Goal: Information Seeking & Learning: Learn about a topic

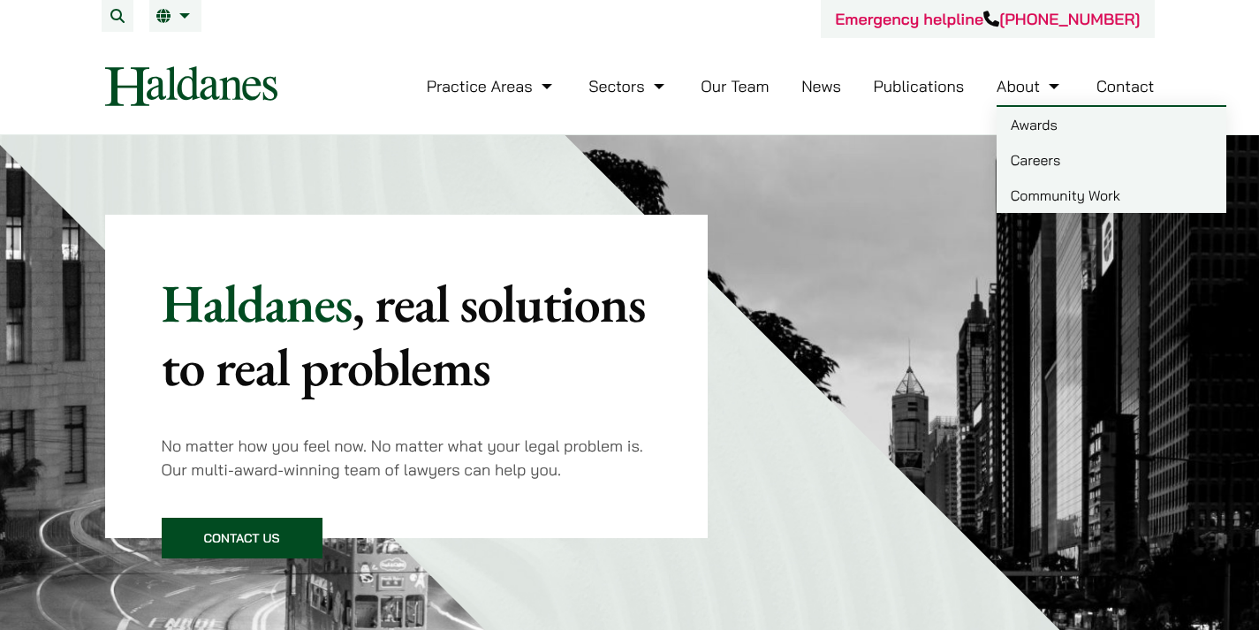
click at [1023, 163] on link "Careers" at bounding box center [1111, 159] width 230 height 35
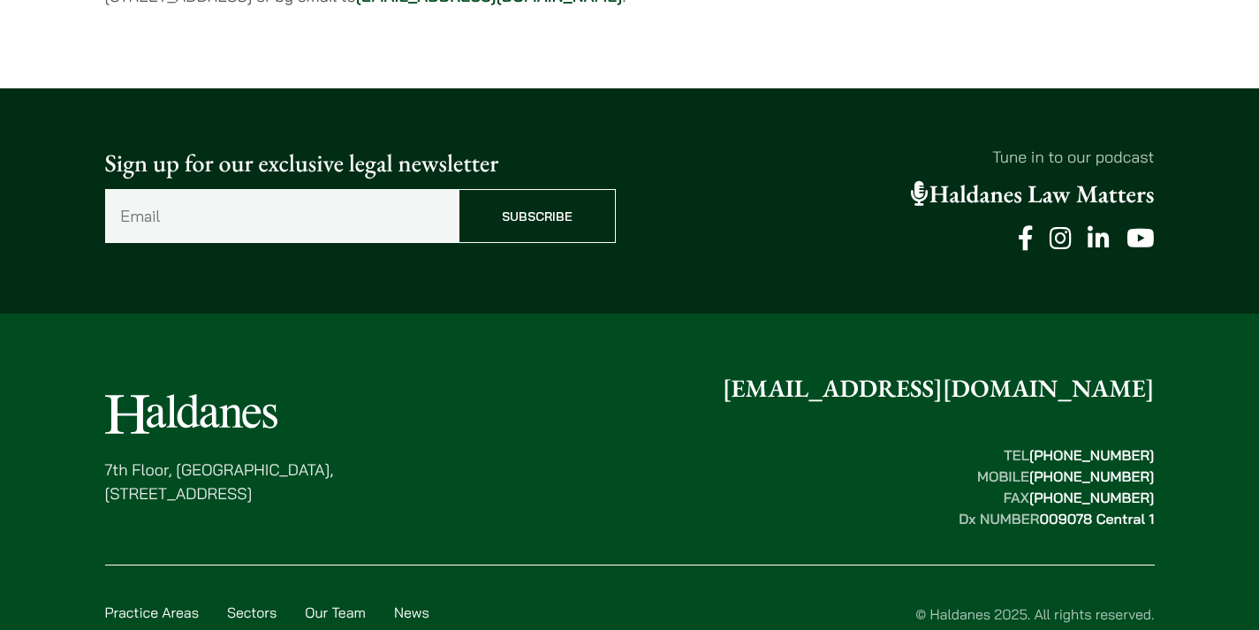
scroll to position [1590, 0]
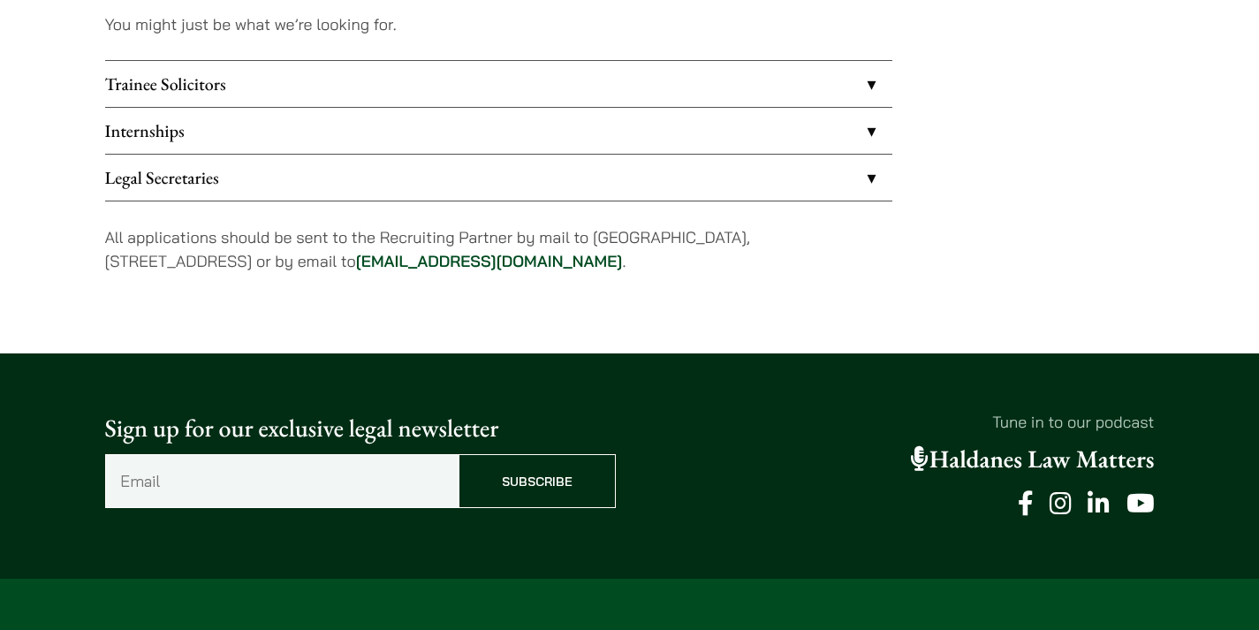
click at [263, 138] on link "Internships" at bounding box center [498, 131] width 787 height 46
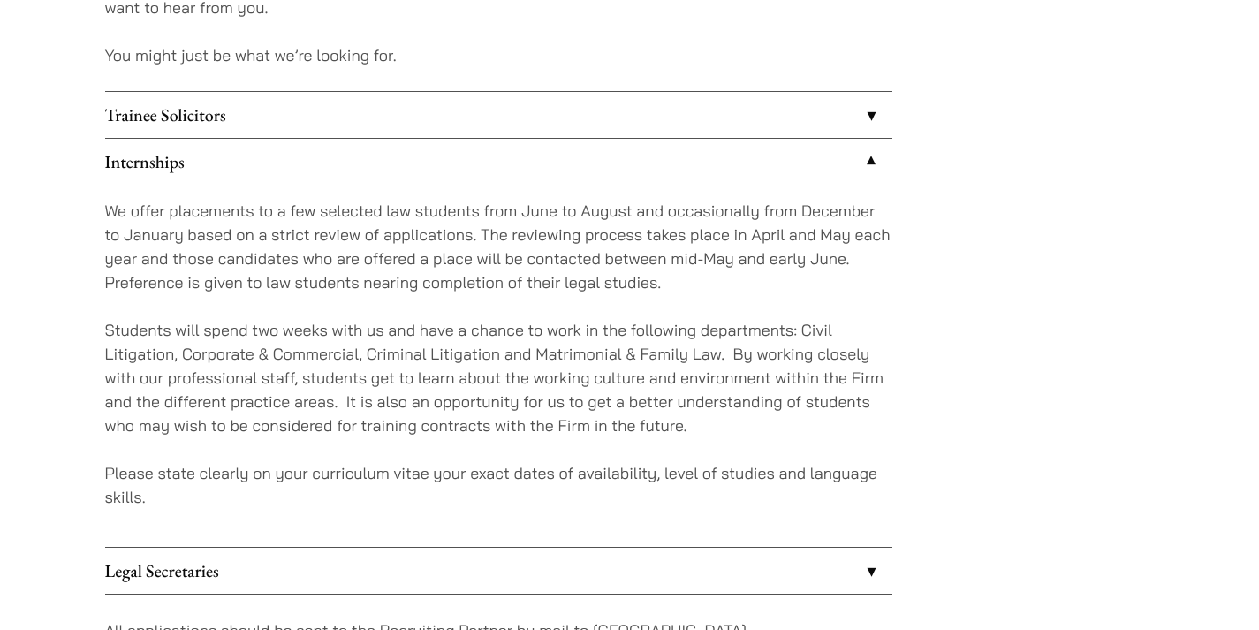
scroll to position [1590, 0]
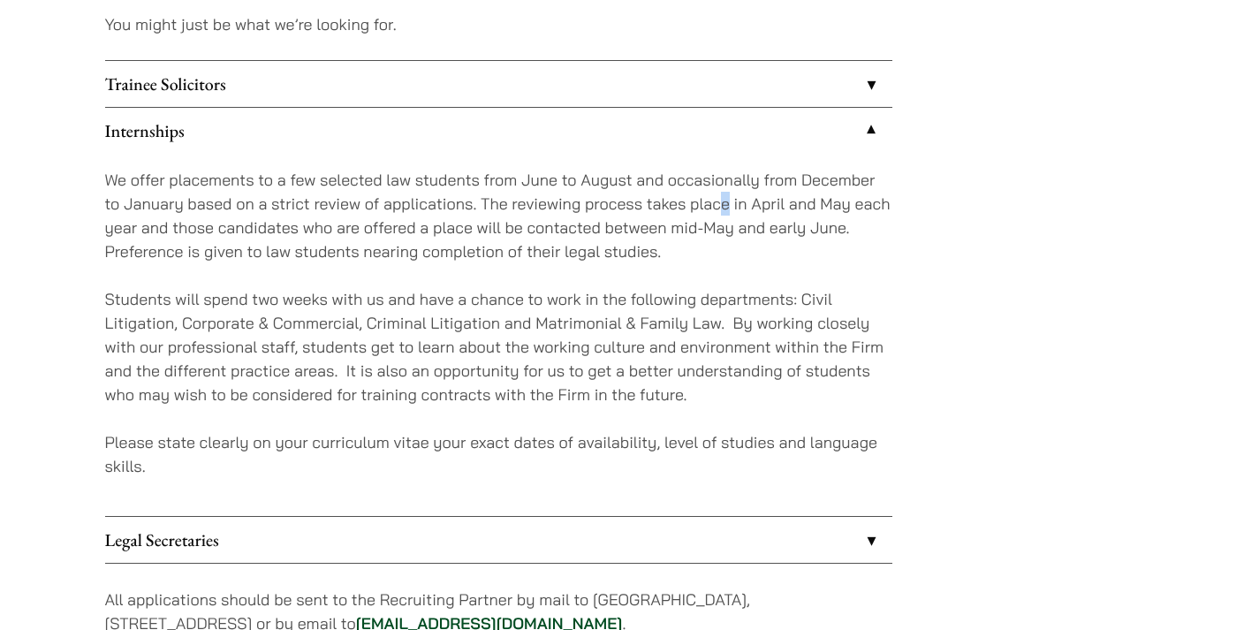
click at [722, 200] on p "We offer placements to a few selected law students from June to August and occa…" at bounding box center [498, 215] width 787 height 95
click at [716, 200] on p "We offer placements to a few selected law students from June to August and occa…" at bounding box center [498, 215] width 787 height 95
click at [564, 189] on p "We offer placements to a few selected law students from June to August and occa…" at bounding box center [498, 215] width 787 height 95
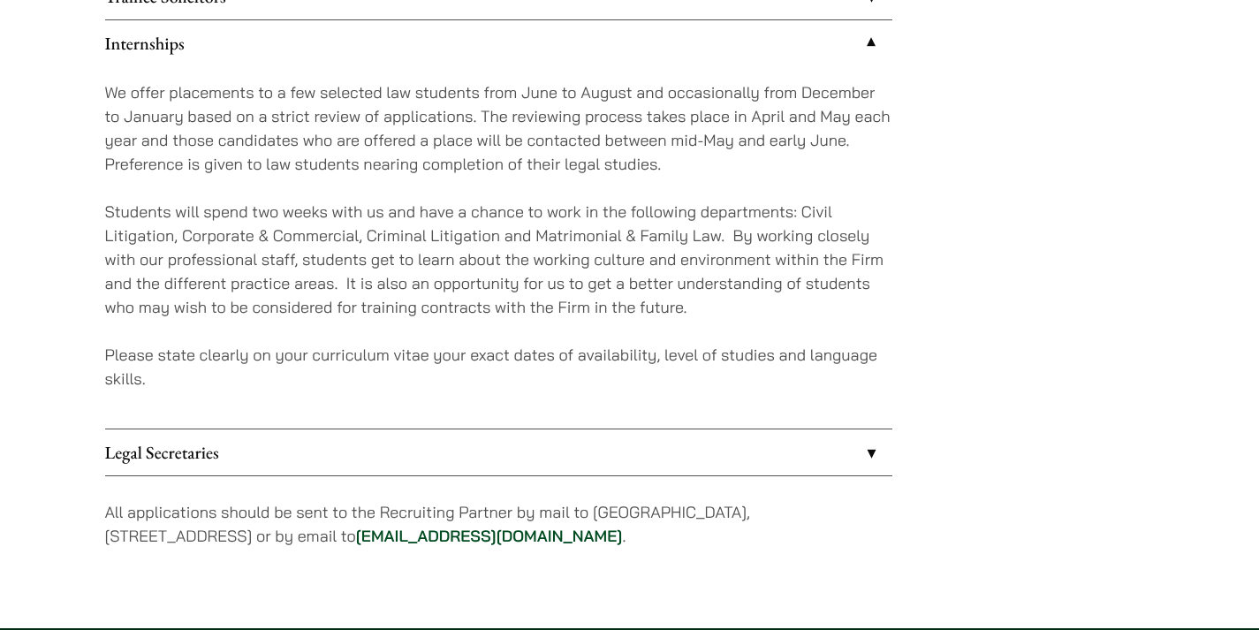
scroll to position [1678, 0]
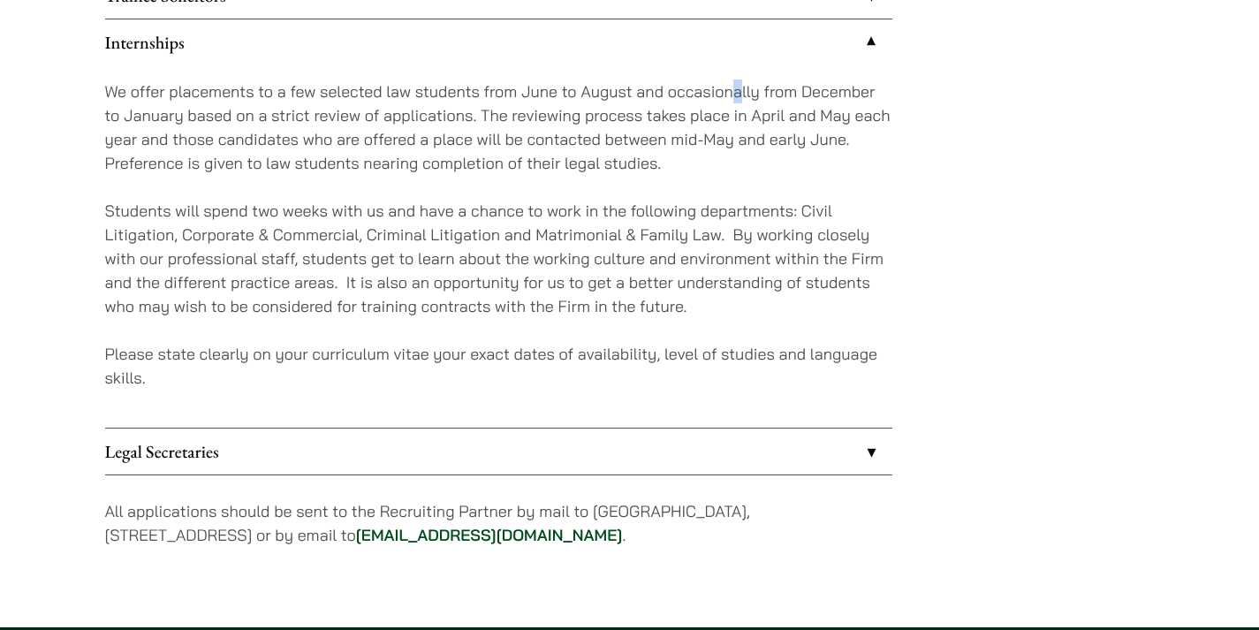
click at [741, 102] on p "We offer placements to a few selected law students from June to August and occa…" at bounding box center [498, 126] width 787 height 95
click at [750, 100] on p "We offer placements to a few selected law students from June to August and occa…" at bounding box center [498, 126] width 787 height 95
click at [696, 126] on p "We offer placements to a few selected law students from June to August and occa…" at bounding box center [498, 126] width 787 height 95
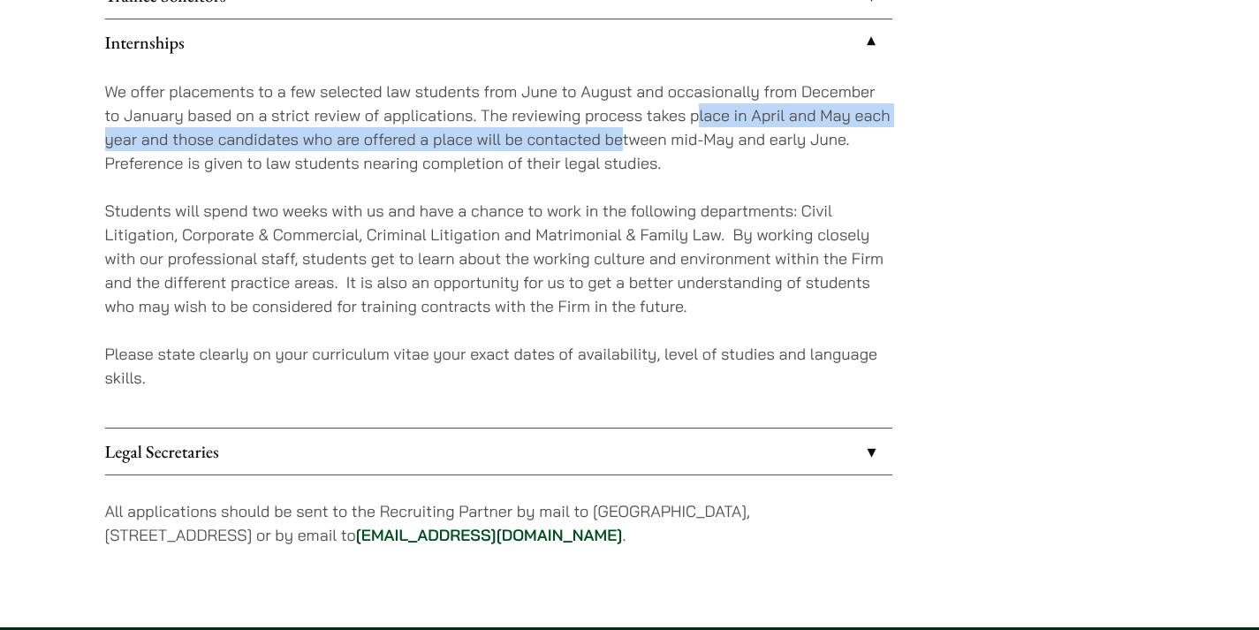
click at [795, 124] on p "We offer placements to a few selected law students from June to August and occa…" at bounding box center [498, 126] width 787 height 95
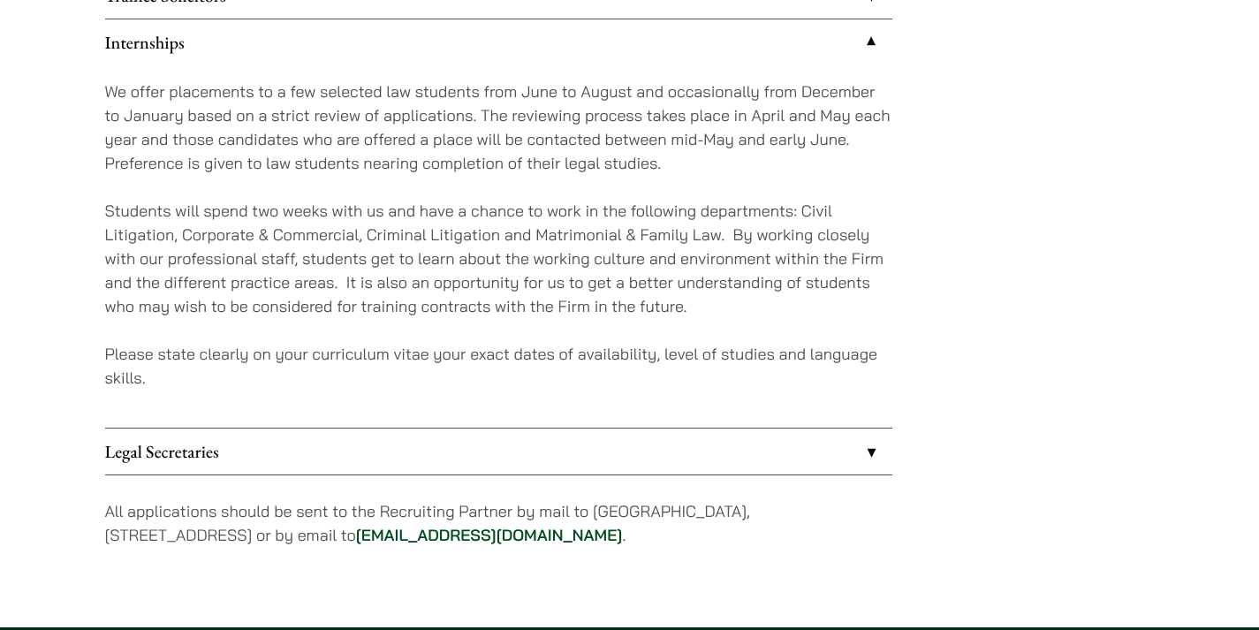
click at [764, 150] on p "We offer placements to a few selected law students from June to August and occa…" at bounding box center [498, 126] width 787 height 95
drag, startPoint x: 305, startPoint y: 116, endPoint x: 329, endPoint y: 112, distance: 24.1
click at [329, 112] on p "We offer placements to a few selected law students from June to August and occa…" at bounding box center [498, 126] width 787 height 95
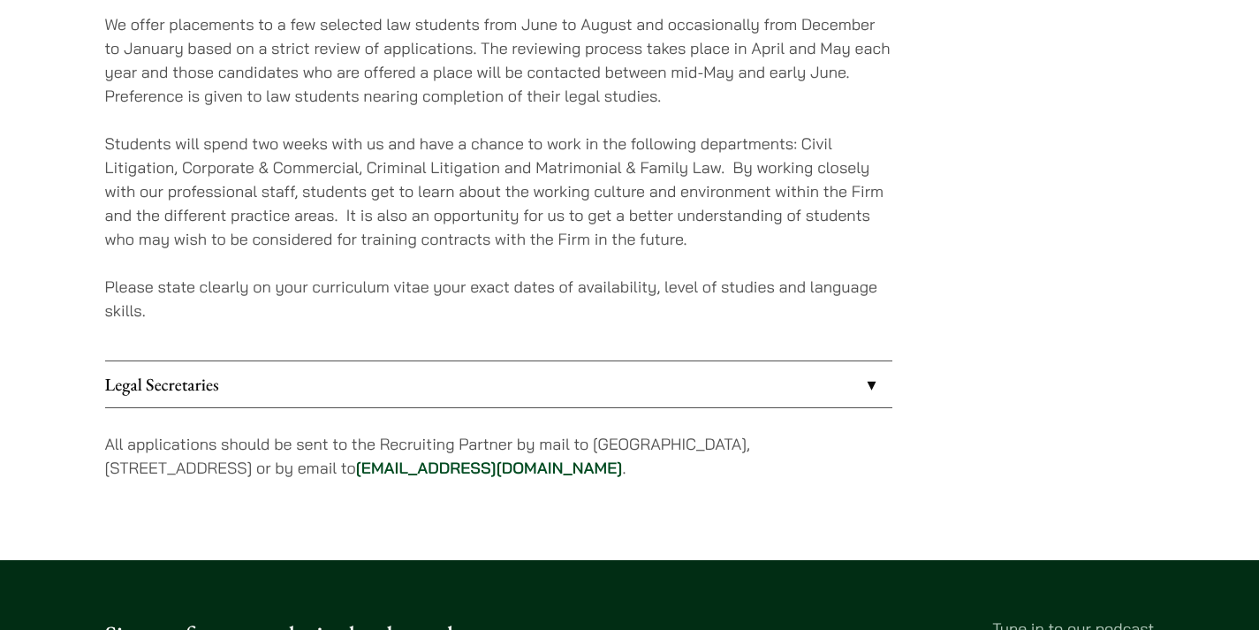
scroll to position [1855, 0]
